Goal: Obtain resource: Download file/media

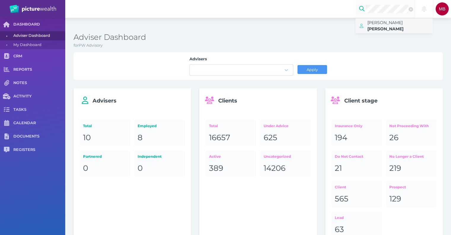
click at [385, 21] on span "[PERSON_NAME]" at bounding box center [385, 22] width 35 height 5
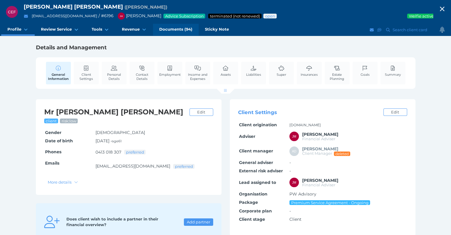
click at [177, 29] on span "Documents (94)" at bounding box center [175, 29] width 33 height 5
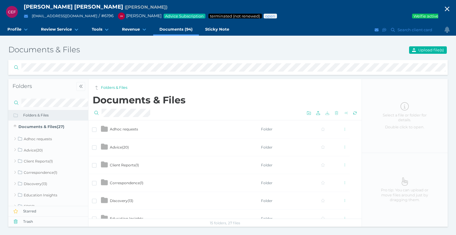
click at [125, 145] on span "Advice ( 20 )" at bounding box center [119, 147] width 19 height 4
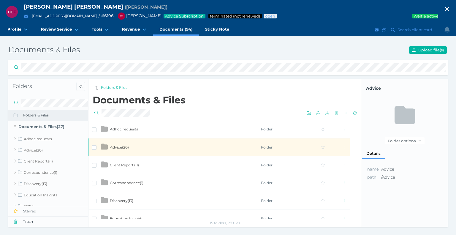
click at [126, 145] on span "Advice ( 20 )" at bounding box center [119, 147] width 19 height 4
click at [115, 146] on span "Advice ( 20 )" at bounding box center [119, 147] width 19 height 4
click at [126, 146] on span "Advice ( 20 )" at bounding box center [119, 147] width 19 height 4
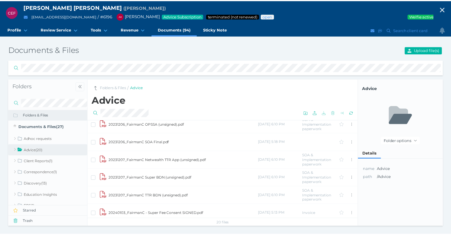
scroll to position [119, 0]
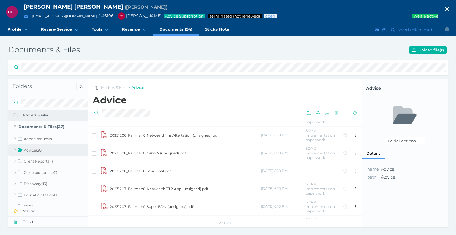
click at [149, 168] on td "20231206_FairmanC SOA Final.pdf" at bounding box center [184, 171] width 151 height 18
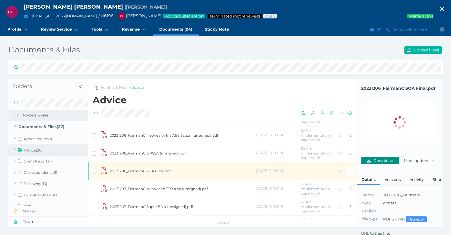
click at [378, 157] on button "Download" at bounding box center [380, 160] width 38 height 7
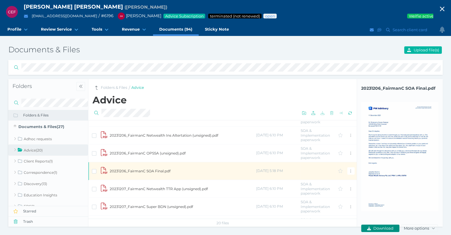
click at [389, 226] on span "Download" at bounding box center [384, 227] width 24 height 5
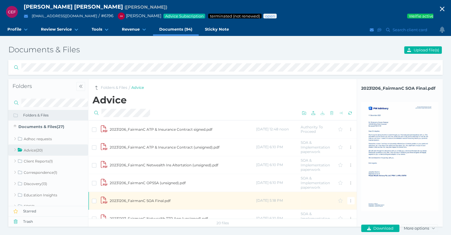
scroll to position [59, 0]
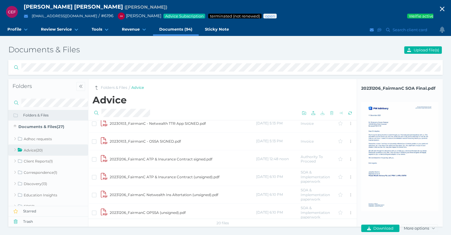
drag, startPoint x: 176, startPoint y: 158, endPoint x: 181, endPoint y: 165, distance: 8.2
click at [176, 158] on td "20231206_FairmanC ATP & Insurance Contract signed.pdf" at bounding box center [182, 159] width 147 height 18
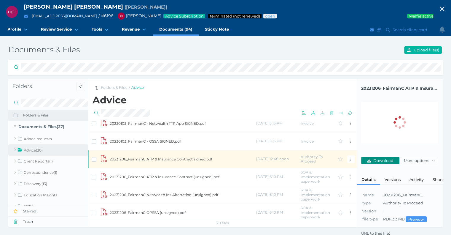
click at [381, 159] on span "Download" at bounding box center [384, 160] width 24 height 5
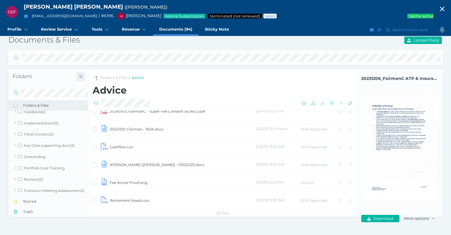
scroll to position [0, 0]
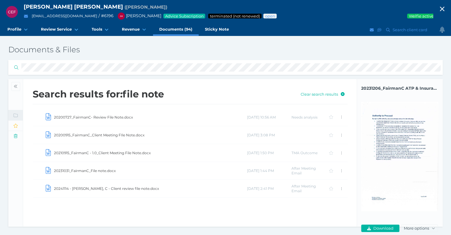
drag, startPoint x: 87, startPoint y: 169, endPoint x: 92, endPoint y: 202, distance: 33.6
click at [92, 202] on div "Search results for: file note Clear search results 20200727_FairmanC- Review Fi…" at bounding box center [190, 143] width 334 height 128
click at [88, 168] on td "20231031_FairmanC_File note.docx" at bounding box center [150, 171] width 193 height 18
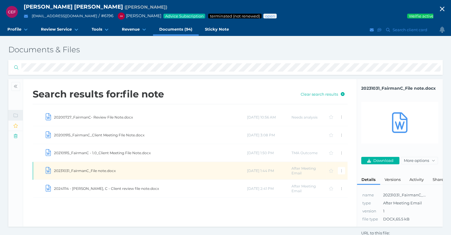
click at [379, 157] on button "Download" at bounding box center [380, 160] width 38 height 7
click at [0, 73] on div "Documents & Files Folders Folders & Files Documents & Files ( 27 ) Adhoc reques…" at bounding box center [225, 135] width 451 height 191
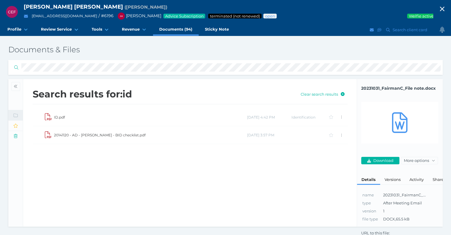
click at [61, 117] on td "ID.pdf" at bounding box center [150, 117] width 193 height 18
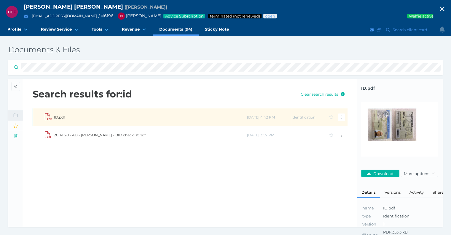
click at [0, 70] on div "Documents & Files Folders Folders & Files Documents & Files ( 27 ) Adhoc reques…" at bounding box center [225, 135] width 451 height 191
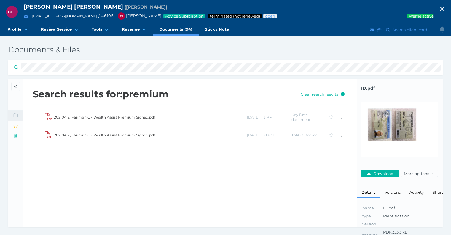
drag, startPoint x: 134, startPoint y: 115, endPoint x: 163, endPoint y: 119, distance: 28.7
click at [134, 115] on td "20210412_Fairman C - Wealth Assist Premium Signed.pdf" at bounding box center [150, 117] width 193 height 18
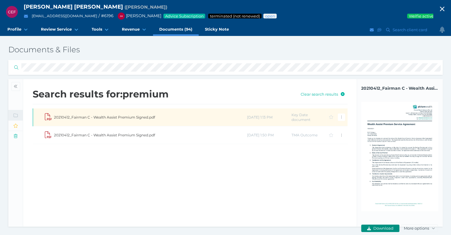
click at [380, 228] on span "Download" at bounding box center [384, 227] width 24 height 5
click at [0, 73] on div "Documents & Files Folders Folders & Files Documents & Files ( 27 ) Adhoc reques…" at bounding box center [225, 135] width 451 height 191
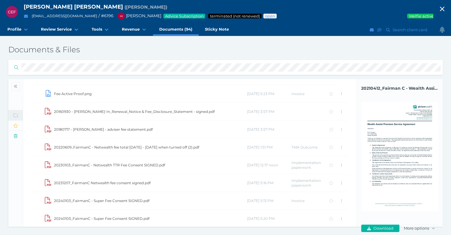
scroll to position [51, 0]
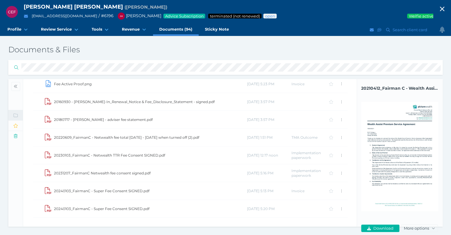
click at [107, 154] on td "20230103_FairmanC - Netwealth TTR Fee Consent SIGNED.pdf" at bounding box center [150, 155] width 193 height 18
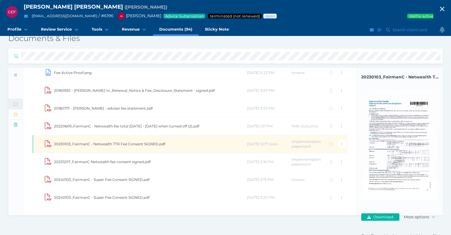
scroll to position [7, 0]
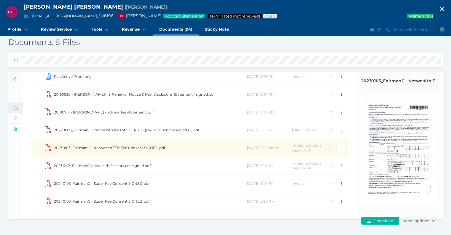
click at [113, 165] on td "20231207_FairmanC Netwealth fee consent signed.pdf" at bounding box center [150, 166] width 193 height 18
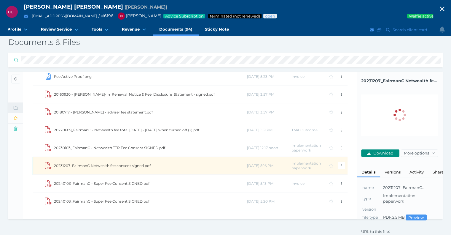
click at [389, 151] on span "Download" at bounding box center [384, 152] width 24 height 5
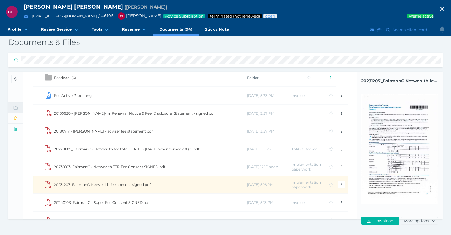
scroll to position [0, 0]
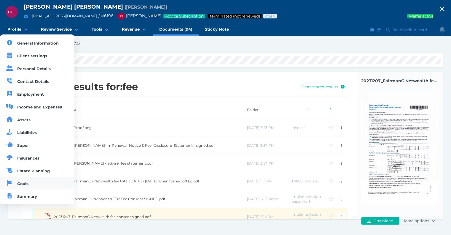
click at [25, 187] on link "Goals" at bounding box center [37, 182] width 74 height 13
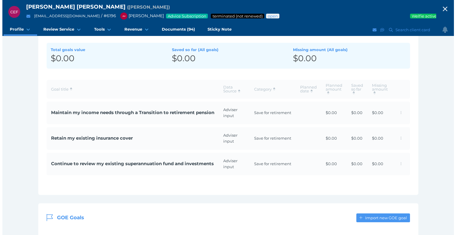
scroll to position [96, 0]
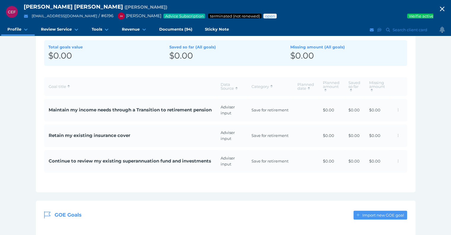
click at [153, 112] on td "Maintain my income needs through a Transition to retirement pension" at bounding box center [130, 110] width 172 height 23
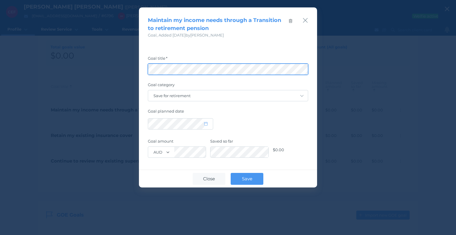
click at [451, 74] on html "CEF [PERSON_NAME] [PERSON_NAME] ( [PERSON_NAME] ) [EMAIL_ADDRESS][DOMAIN_NAME] …" at bounding box center [228, 21] width 456 height 235
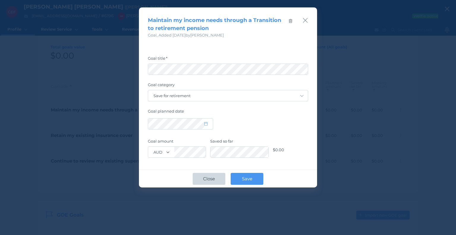
click at [205, 177] on span "Close" at bounding box center [209, 179] width 18 height 6
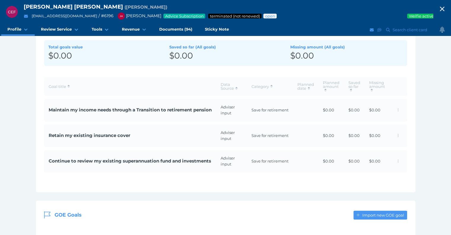
click at [98, 128] on td "Retain my existing insurance cover" at bounding box center [130, 135] width 172 height 23
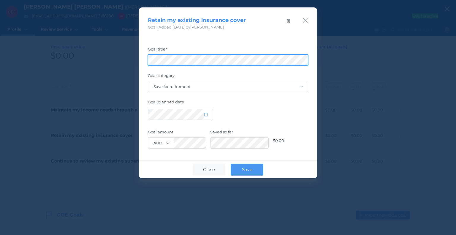
click at [75, 62] on div "Retain my existing insurance cover Goal , Added [DATE] by [PERSON_NAME] Goal ti…" at bounding box center [228, 117] width 456 height 235
click at [219, 167] on button "Close" at bounding box center [209, 169] width 33 height 12
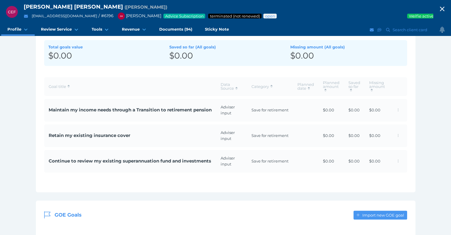
click at [166, 158] on span "Continue to review my existing superannuation fund and investments" at bounding box center [130, 161] width 163 height 7
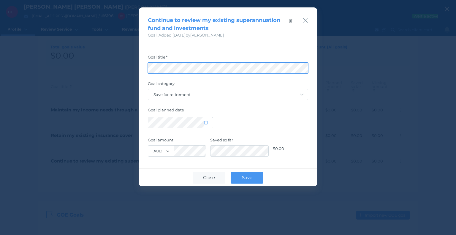
click at [451, 86] on html "CEF [PERSON_NAME] [PERSON_NAME] ( [PERSON_NAME] ) [EMAIL_ADDRESS][DOMAIN_NAME] …" at bounding box center [228, 21] width 456 height 235
